Goal: Transaction & Acquisition: Obtain resource

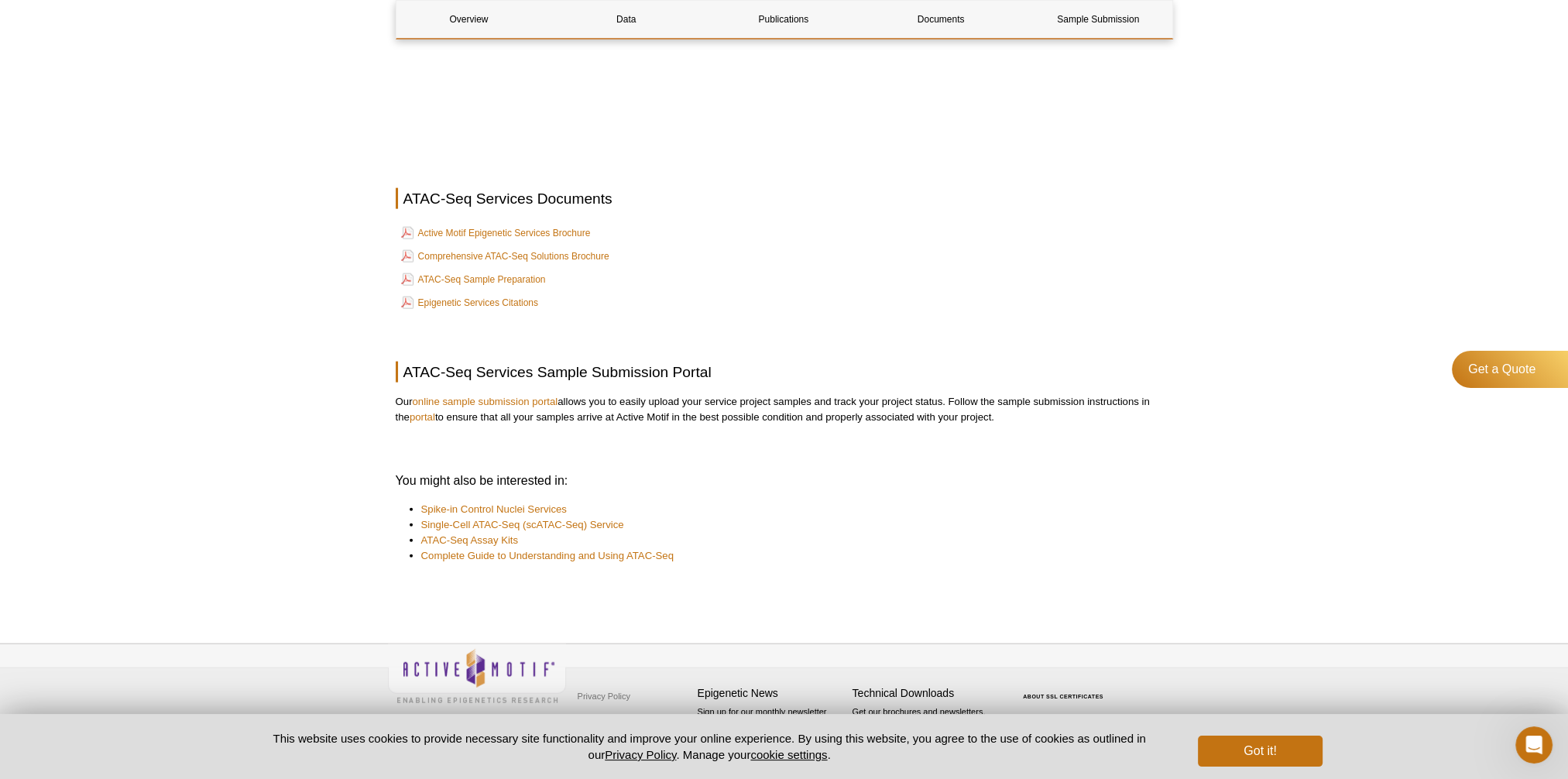
scroll to position [4759, 0]
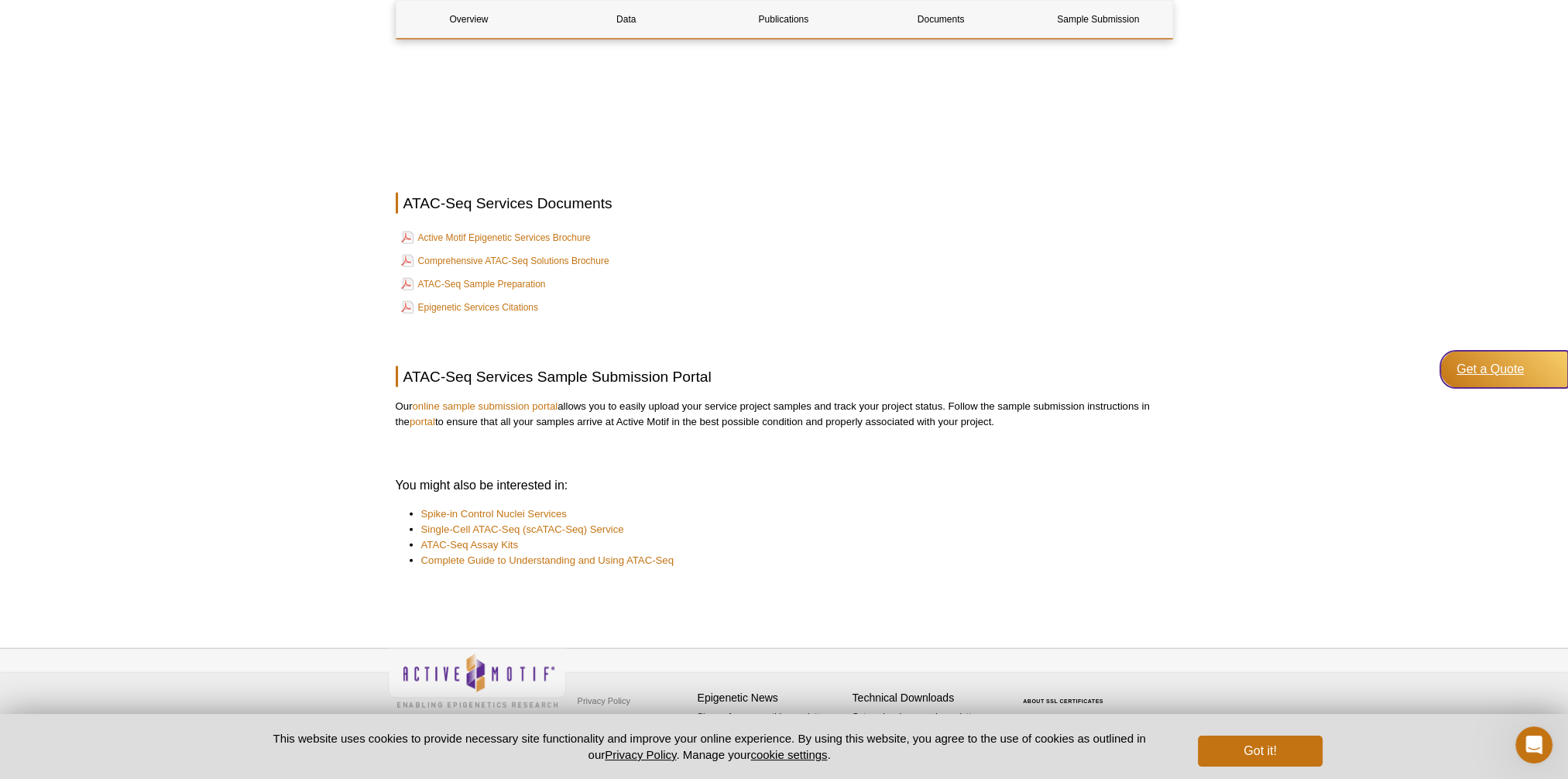
click at [1493, 378] on div "Get a Quote" at bounding box center [1504, 369] width 128 height 37
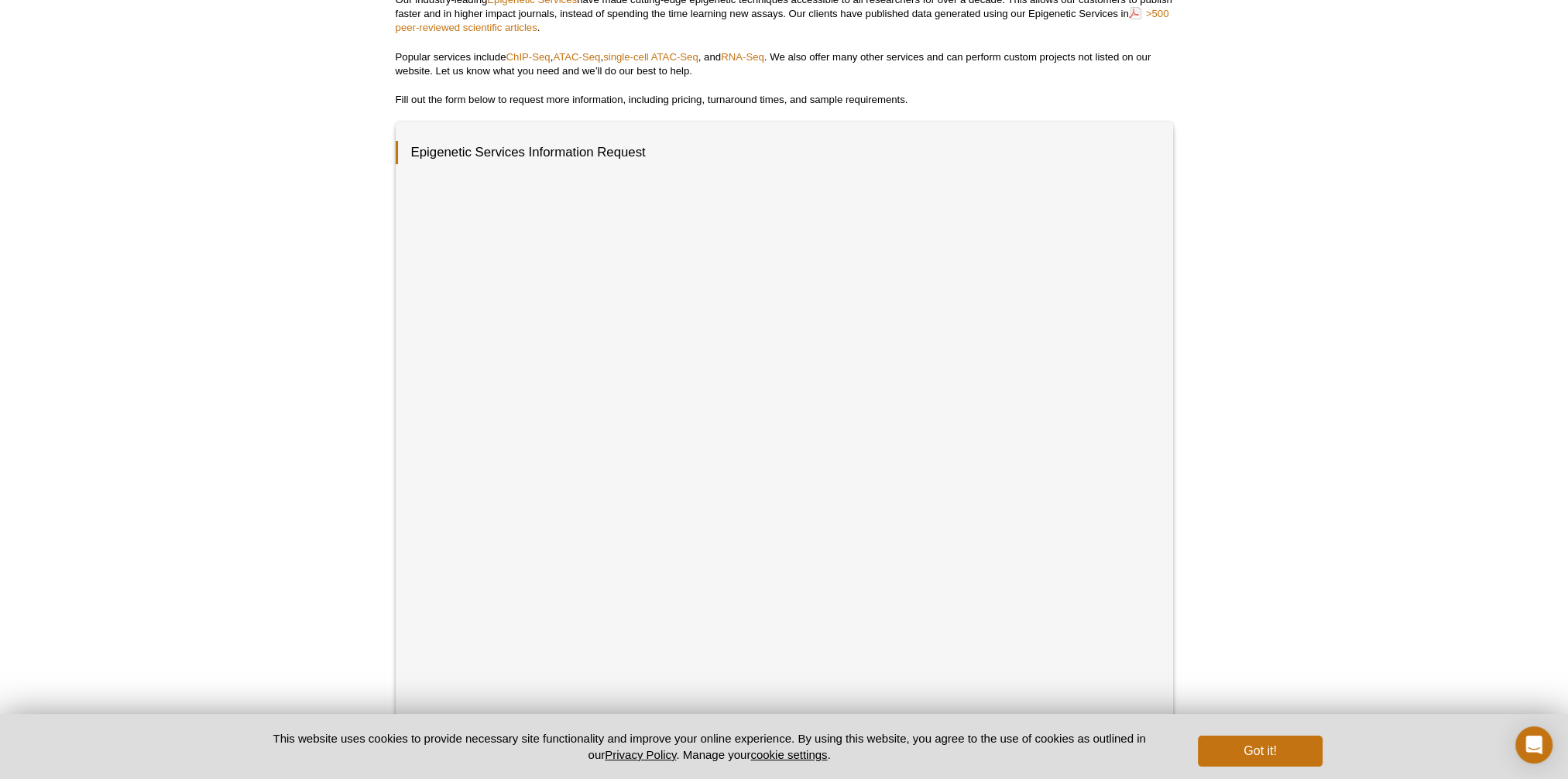
scroll to position [165, 0]
